Goal: Task Accomplishment & Management: Complete application form

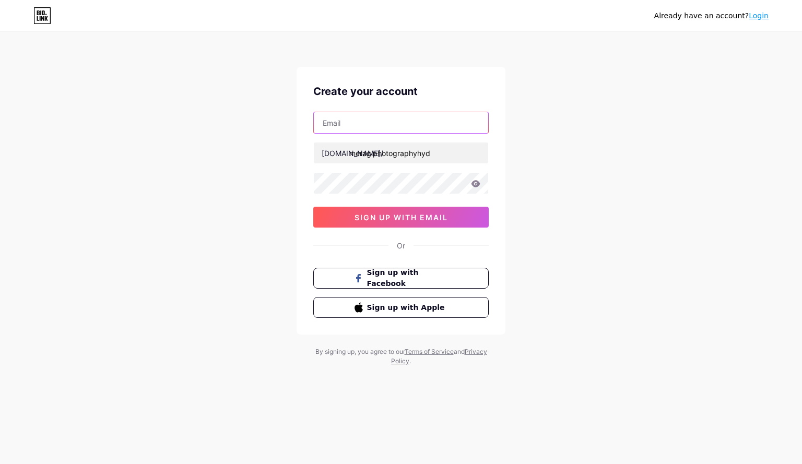
click at [384, 125] on input "text" at bounding box center [401, 122] width 174 height 21
type input "[EMAIL_ADDRESS][DOMAIN_NAME]"
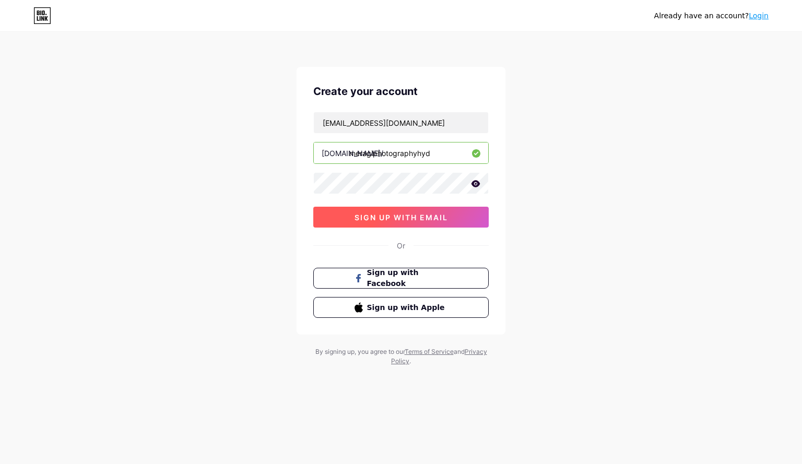
click at [382, 213] on span "sign up with email" at bounding box center [400, 217] width 93 height 9
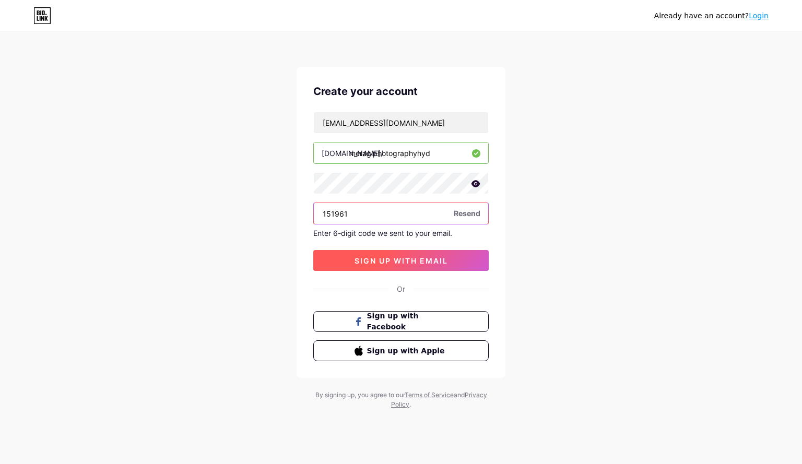
type input "151961"
click at [350, 255] on button "sign up with email" at bounding box center [400, 260] width 175 height 21
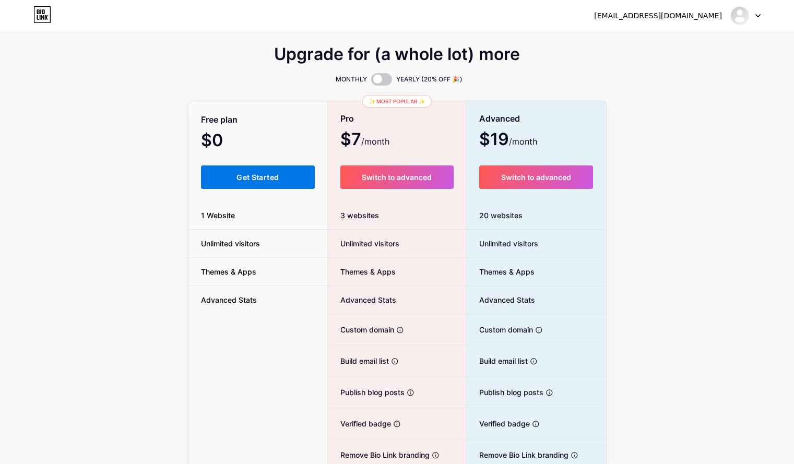
click at [287, 177] on button "Get Started" at bounding box center [258, 176] width 114 height 23
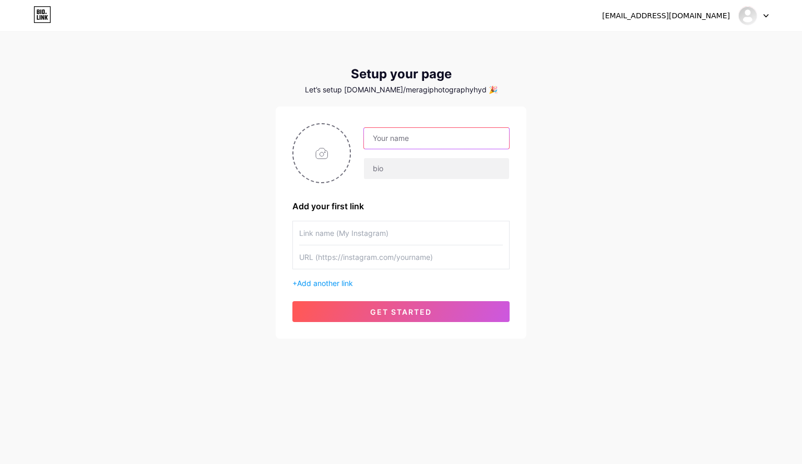
click at [471, 131] on input "text" at bounding box center [436, 138] width 145 height 21
type input "Meragi Photography Hyd"
click at [424, 172] on input "text" at bounding box center [436, 168] width 145 height 21
type input "we capture everlasting memories"
click at [369, 228] on input "text" at bounding box center [401, 232] width 204 height 23
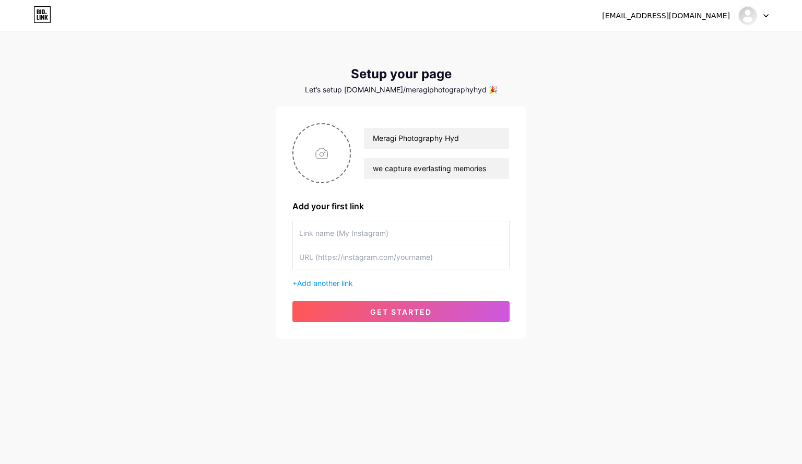
click at [338, 234] on input "text" at bounding box center [401, 232] width 204 height 23
click at [323, 230] on input "text" at bounding box center [401, 232] width 204 height 23
click at [323, 255] on input "text" at bounding box center [401, 256] width 204 height 23
paste input "[URL][DOMAIN_NAME]"
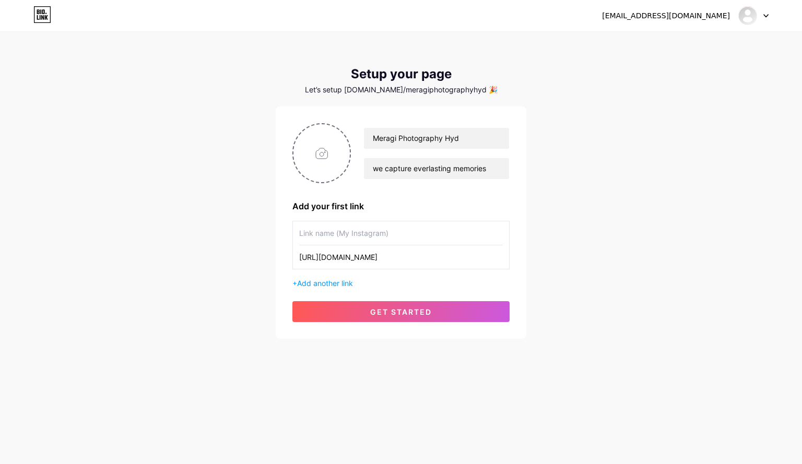
type input "[URL][DOMAIN_NAME]"
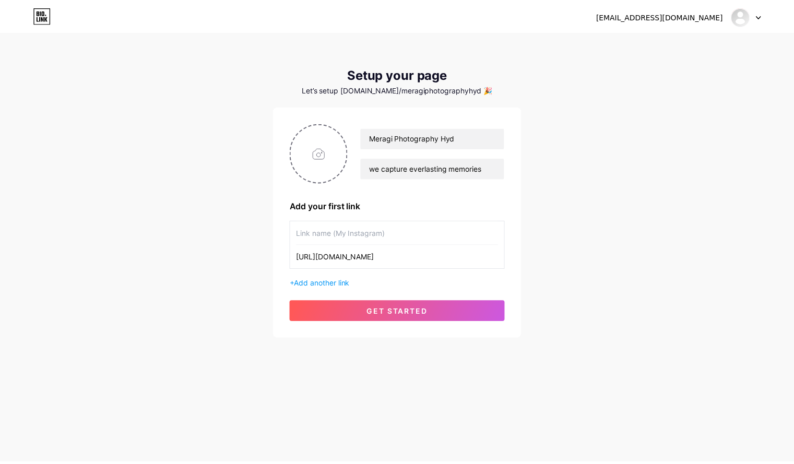
scroll to position [0, 0]
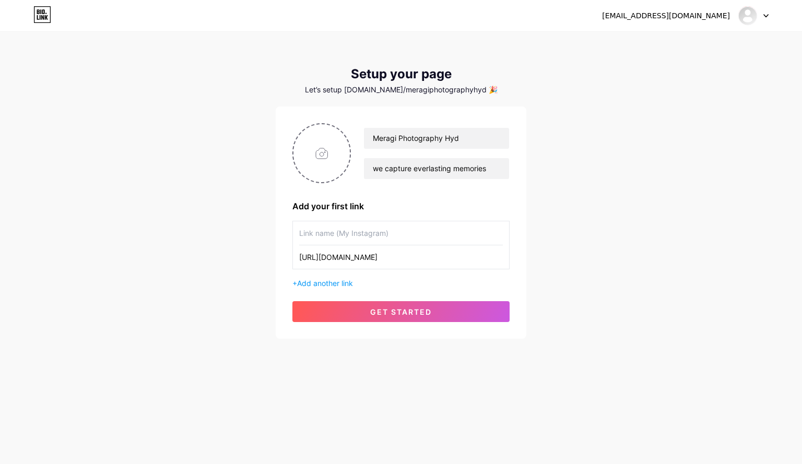
click at [318, 233] on input "text" at bounding box center [401, 232] width 204 height 23
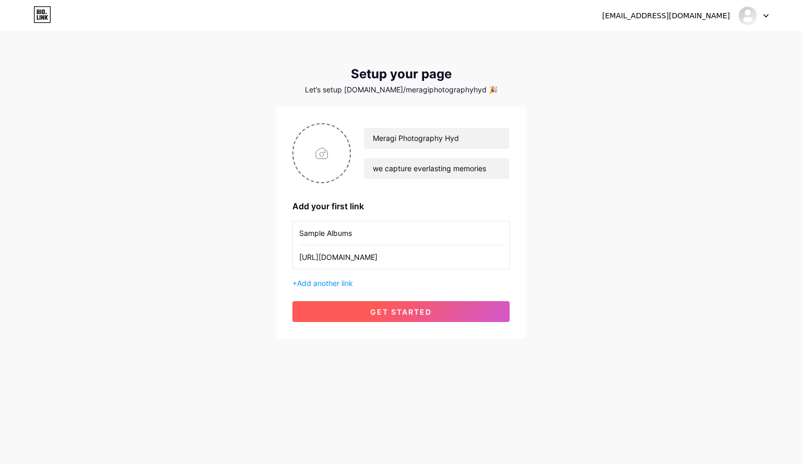
type input "Sample Albums"
click at [346, 313] on button "get started" at bounding box center [400, 311] width 217 height 21
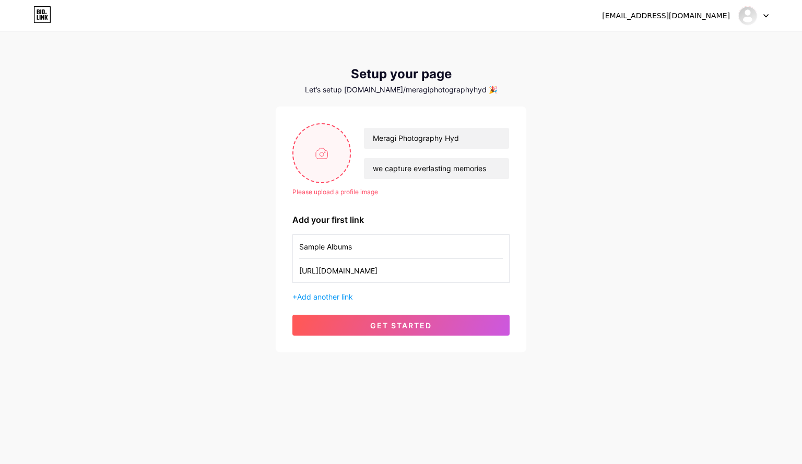
click at [327, 150] on input "file" at bounding box center [321, 153] width 56 height 58
click at [335, 156] on input "file" at bounding box center [321, 153] width 56 height 58
click at [323, 148] on input "file" at bounding box center [321, 153] width 56 height 58
type input "C:\fakepath\meragi logo.png"
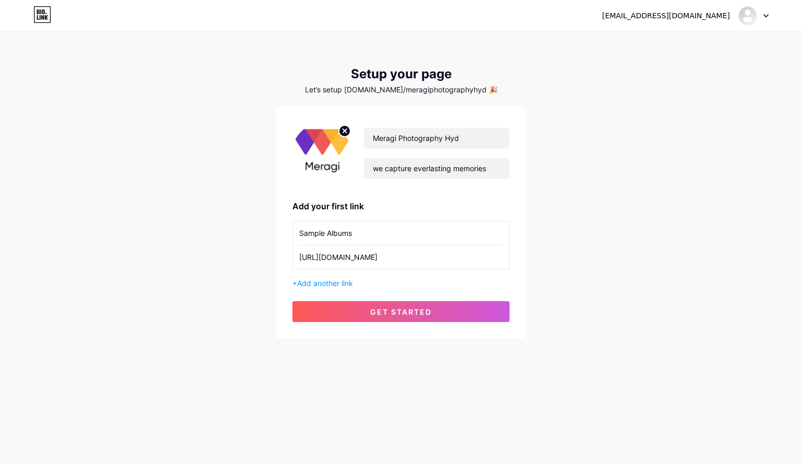
click at [316, 152] on img at bounding box center [321, 153] width 58 height 60
click at [391, 314] on span "get started" at bounding box center [401, 311] width 62 height 9
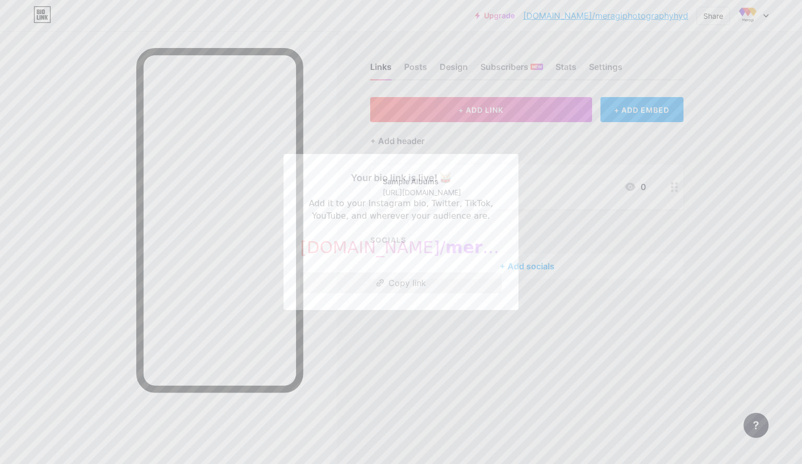
click at [395, 284] on button "Copy link" at bounding box center [401, 283] width 202 height 21
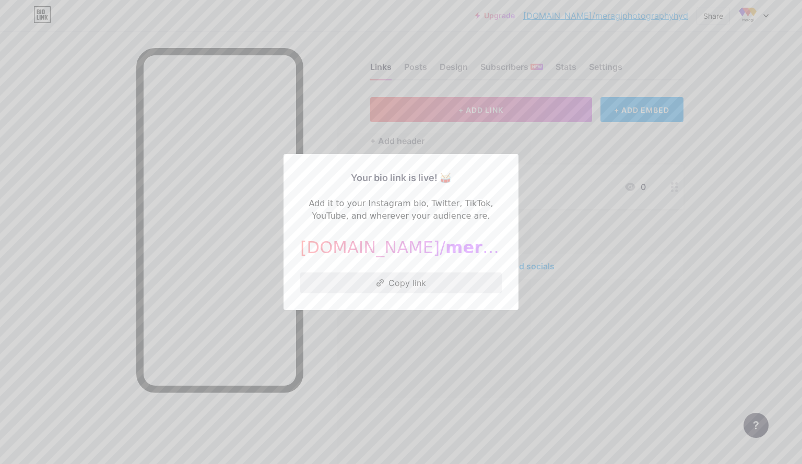
click at [342, 287] on button "Copy link" at bounding box center [401, 283] width 202 height 21
click at [681, 80] on div at bounding box center [401, 232] width 802 height 464
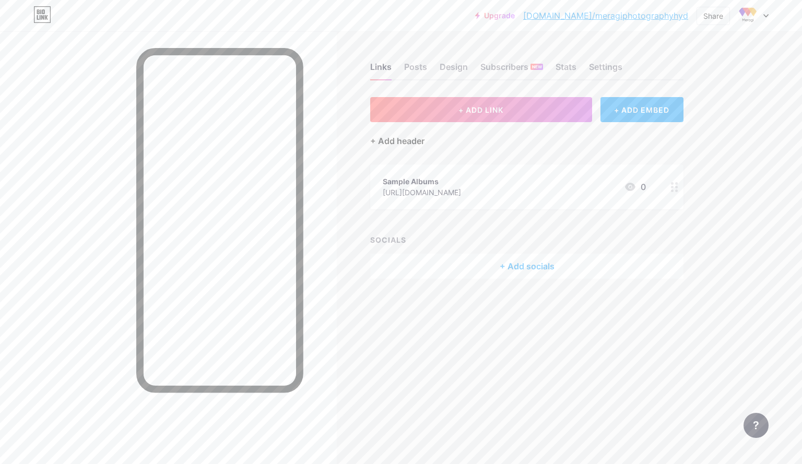
click at [382, 138] on div "+ Add header" at bounding box center [397, 141] width 54 height 13
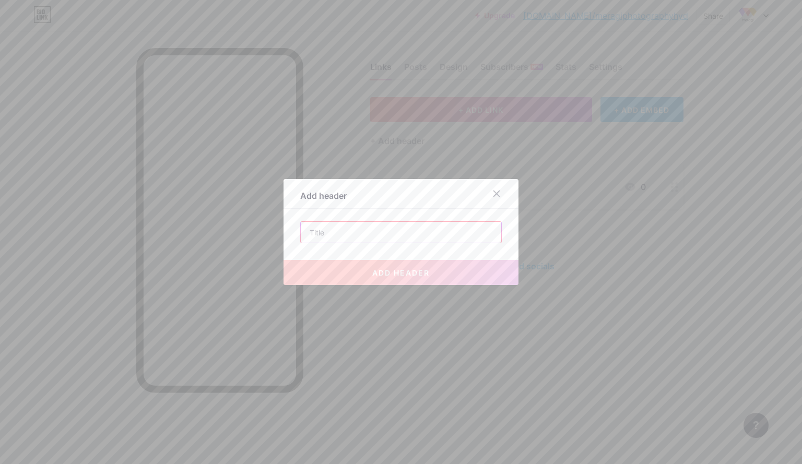
click at [385, 229] on input "text" at bounding box center [401, 232] width 200 height 21
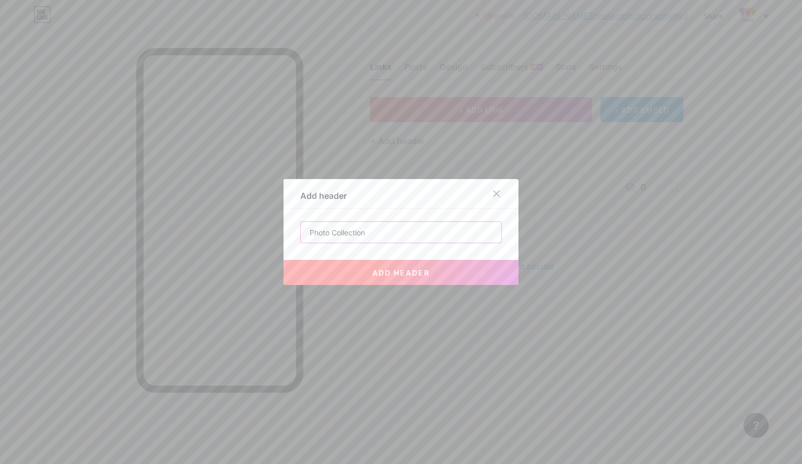
type input "Photo Collection"
click at [387, 271] on span "add header" at bounding box center [400, 272] width 57 height 9
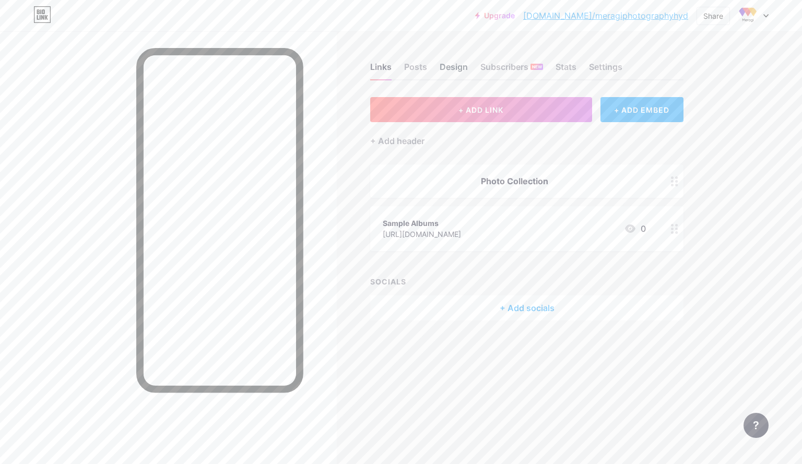
click at [453, 67] on div "Design" at bounding box center [454, 70] width 28 height 19
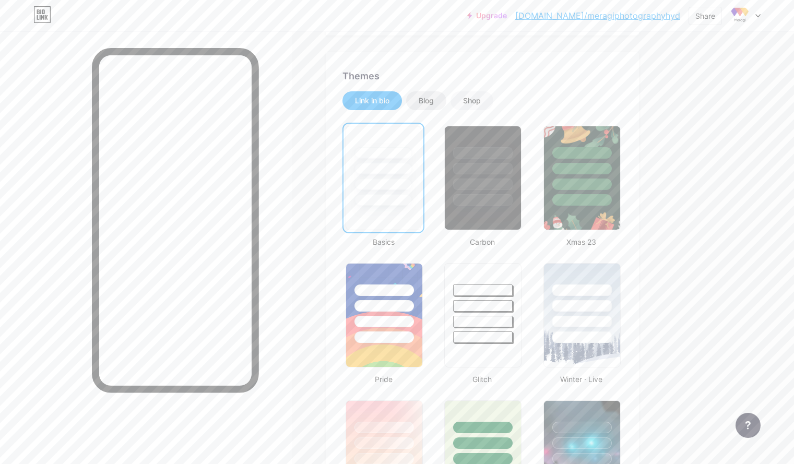
scroll to position [186, 0]
click at [423, 408] on div at bounding box center [384, 440] width 78 height 82
click at [421, 408] on div at bounding box center [383, 439] width 75 height 79
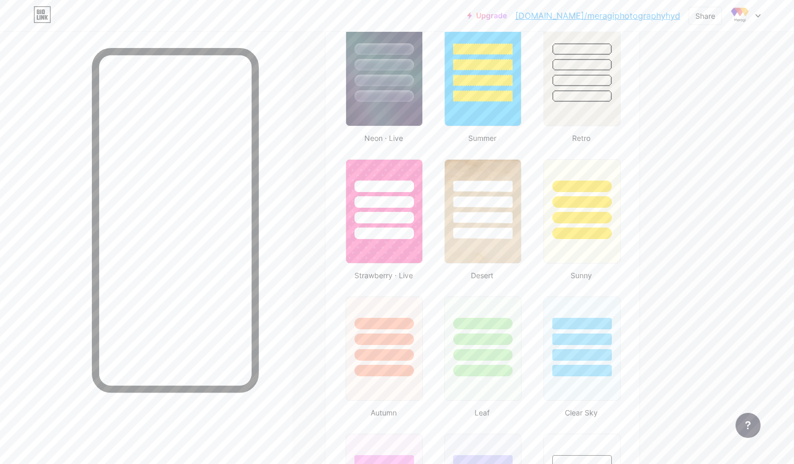
scroll to position [812, 0]
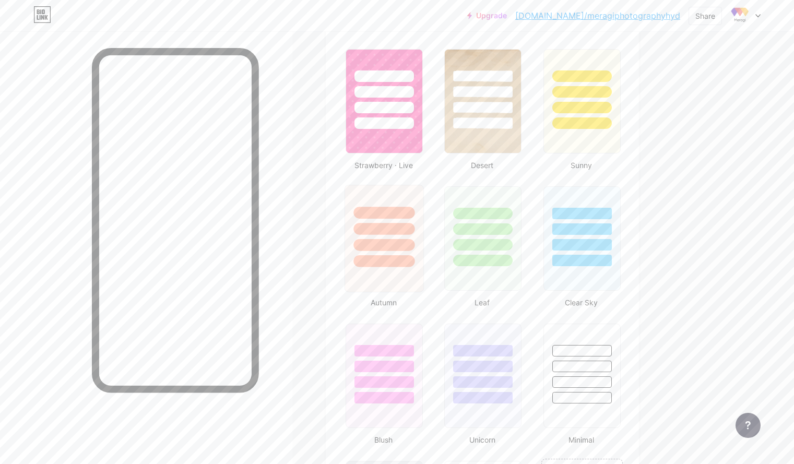
click at [423, 253] on div at bounding box center [384, 226] width 78 height 82
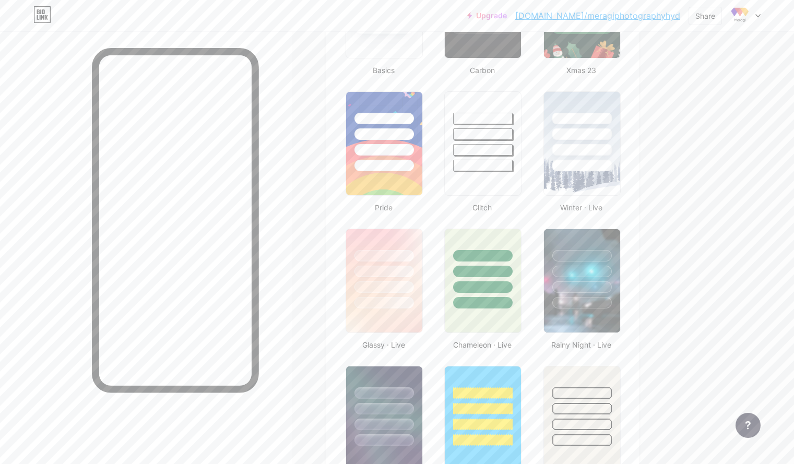
scroll to position [0, 0]
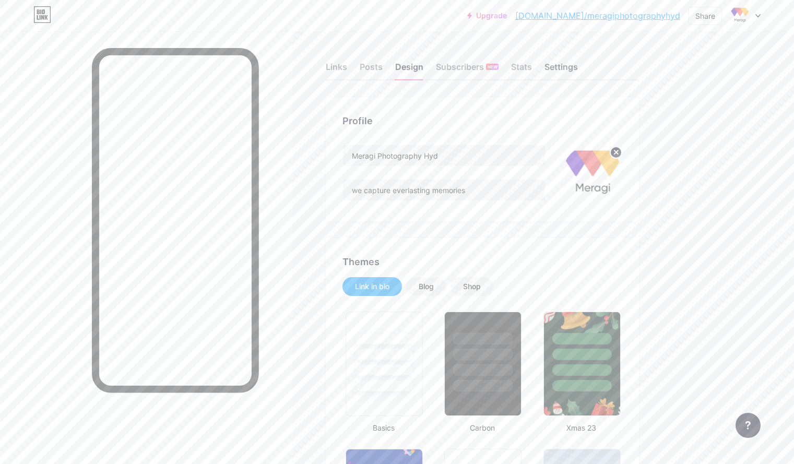
click at [578, 64] on div "Settings" at bounding box center [560, 70] width 33 height 19
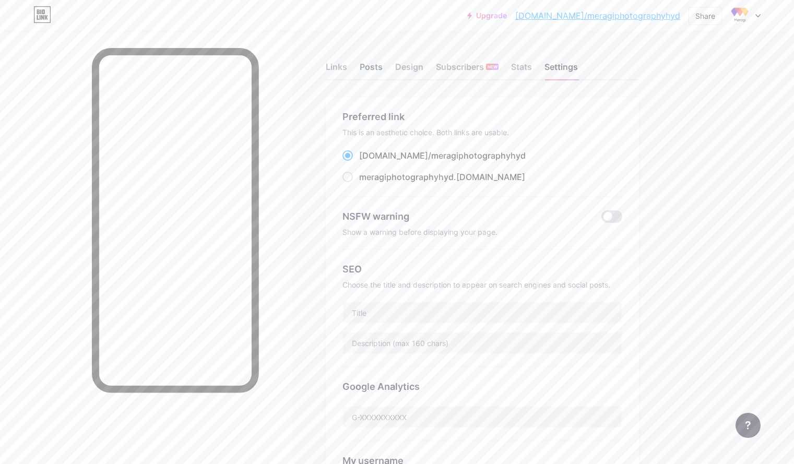
click at [383, 67] on div "Posts" at bounding box center [371, 70] width 23 height 19
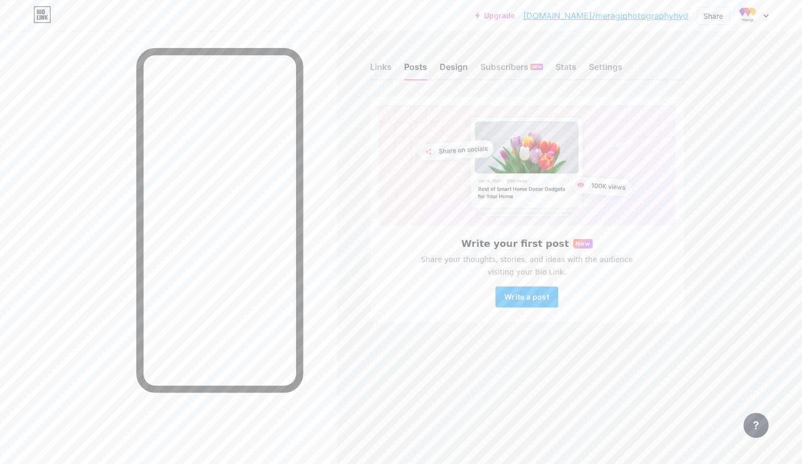
click at [453, 66] on div "Design" at bounding box center [454, 70] width 28 height 19
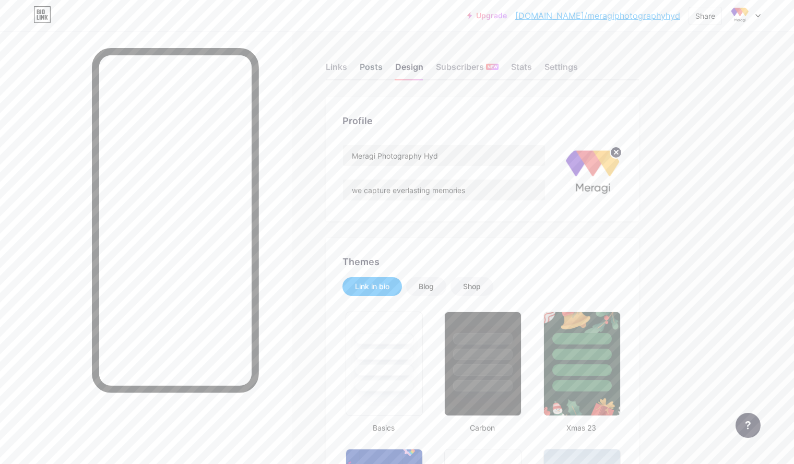
click at [383, 65] on div "Posts" at bounding box center [371, 70] width 23 height 19
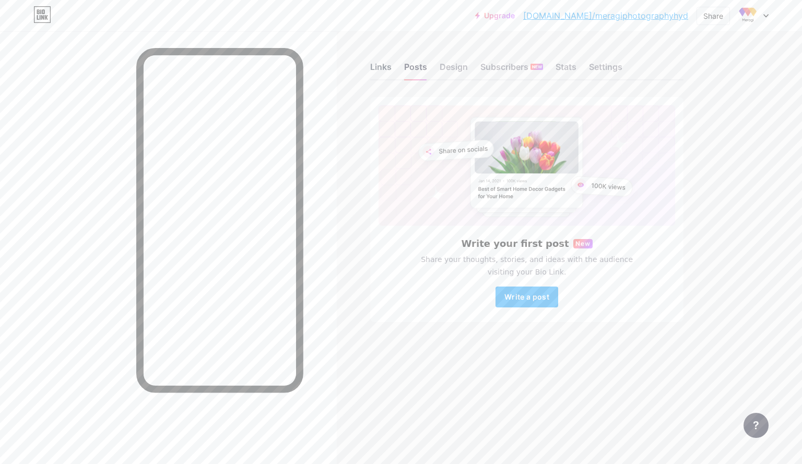
click at [372, 66] on div "Links" at bounding box center [380, 70] width 21 height 19
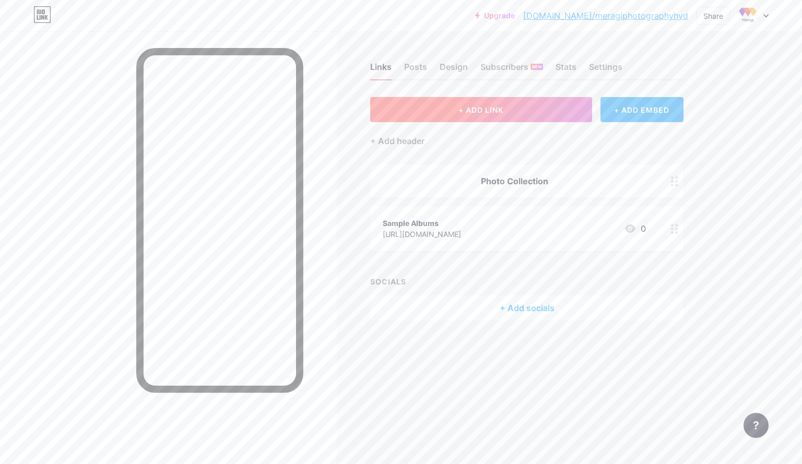
click at [460, 110] on span "+ ADD LINK" at bounding box center [480, 109] width 45 height 9
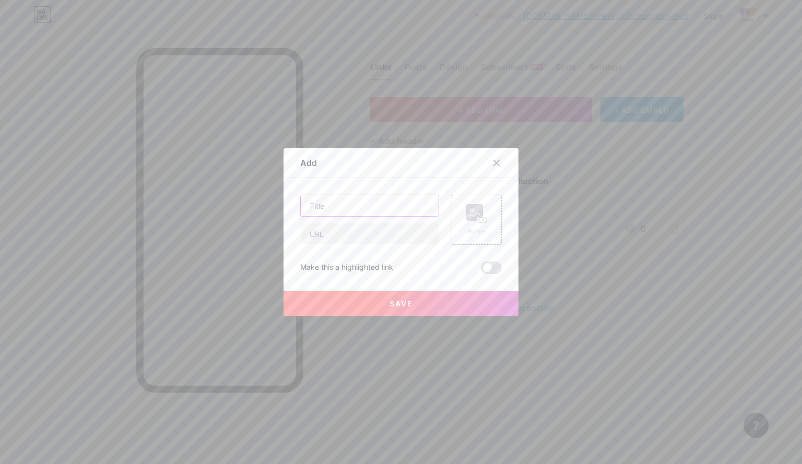
click at [372, 203] on input "text" at bounding box center [370, 205] width 138 height 21
type input "Portfolio"
click at [351, 232] on input "text" at bounding box center [370, 233] width 138 height 21
click at [336, 229] on input "text" at bounding box center [370, 233] width 138 height 21
paste input "[URL][DOMAIN_NAME]"
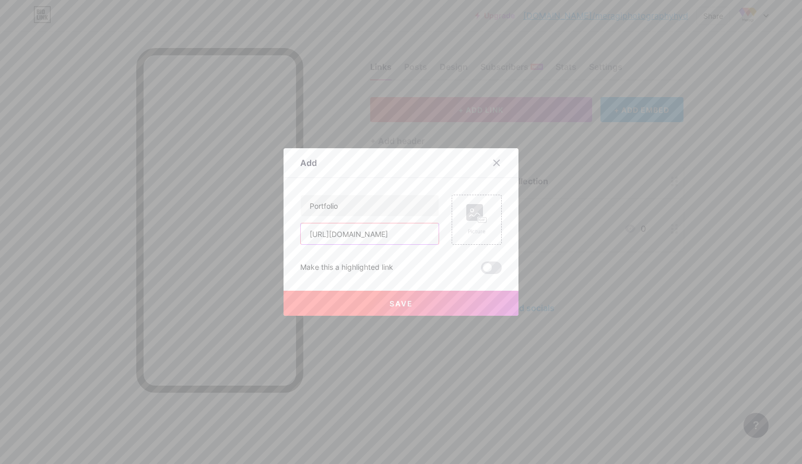
scroll to position [0, 52]
type input "[URL][DOMAIN_NAME]"
click at [417, 295] on button "Save" at bounding box center [400, 303] width 235 height 25
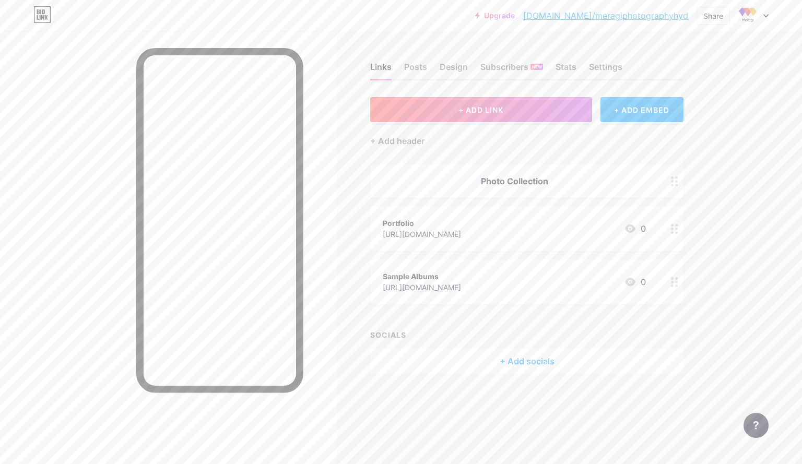
click at [673, 222] on div at bounding box center [675, 228] width 18 height 45
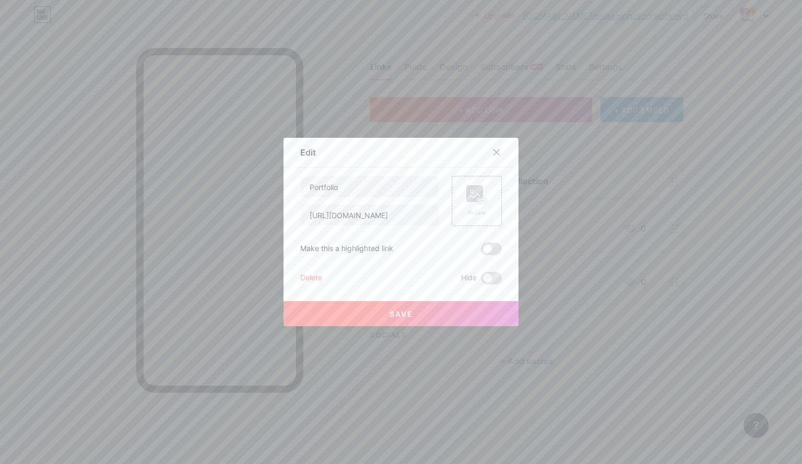
click at [393, 307] on button "Save" at bounding box center [400, 313] width 235 height 25
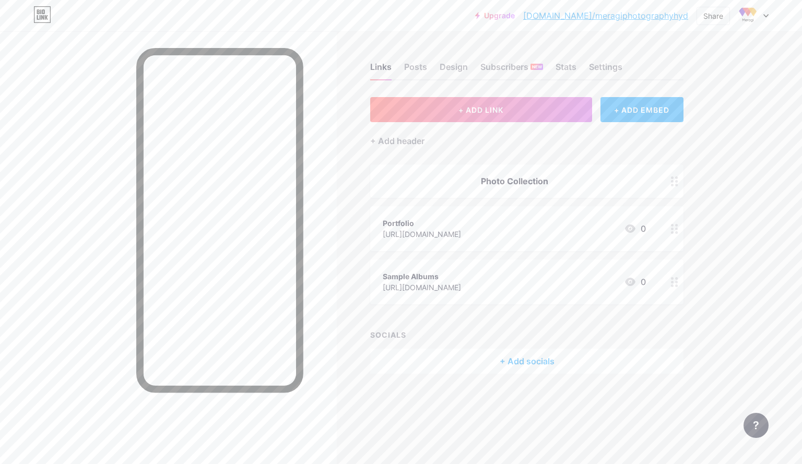
click at [461, 223] on div "Portfolio" at bounding box center [422, 223] width 78 height 11
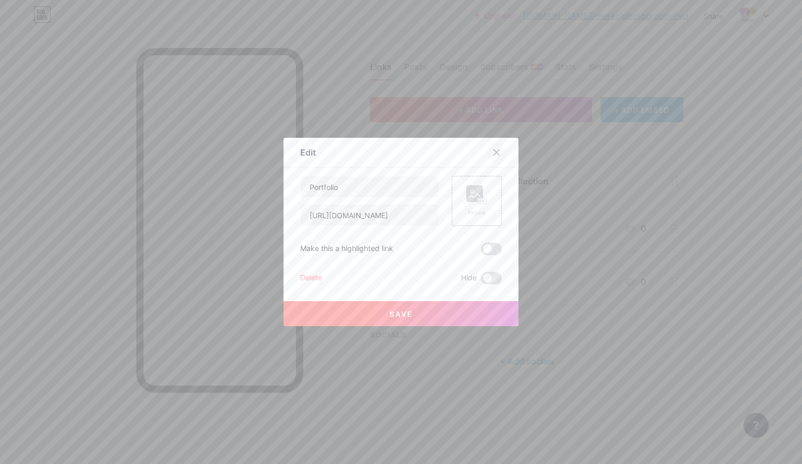
click at [493, 153] on icon at bounding box center [496, 152] width 8 height 8
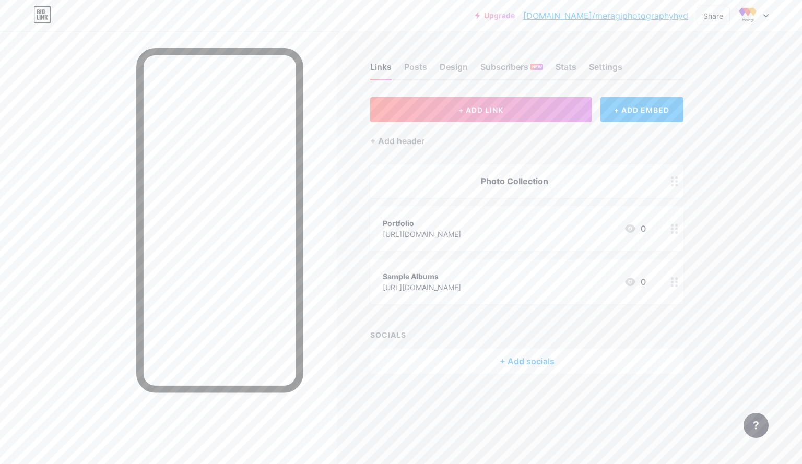
click at [97, 250] on div at bounding box center [168, 263] width 337 height 464
